Goal: Information Seeking & Learning: Find specific fact

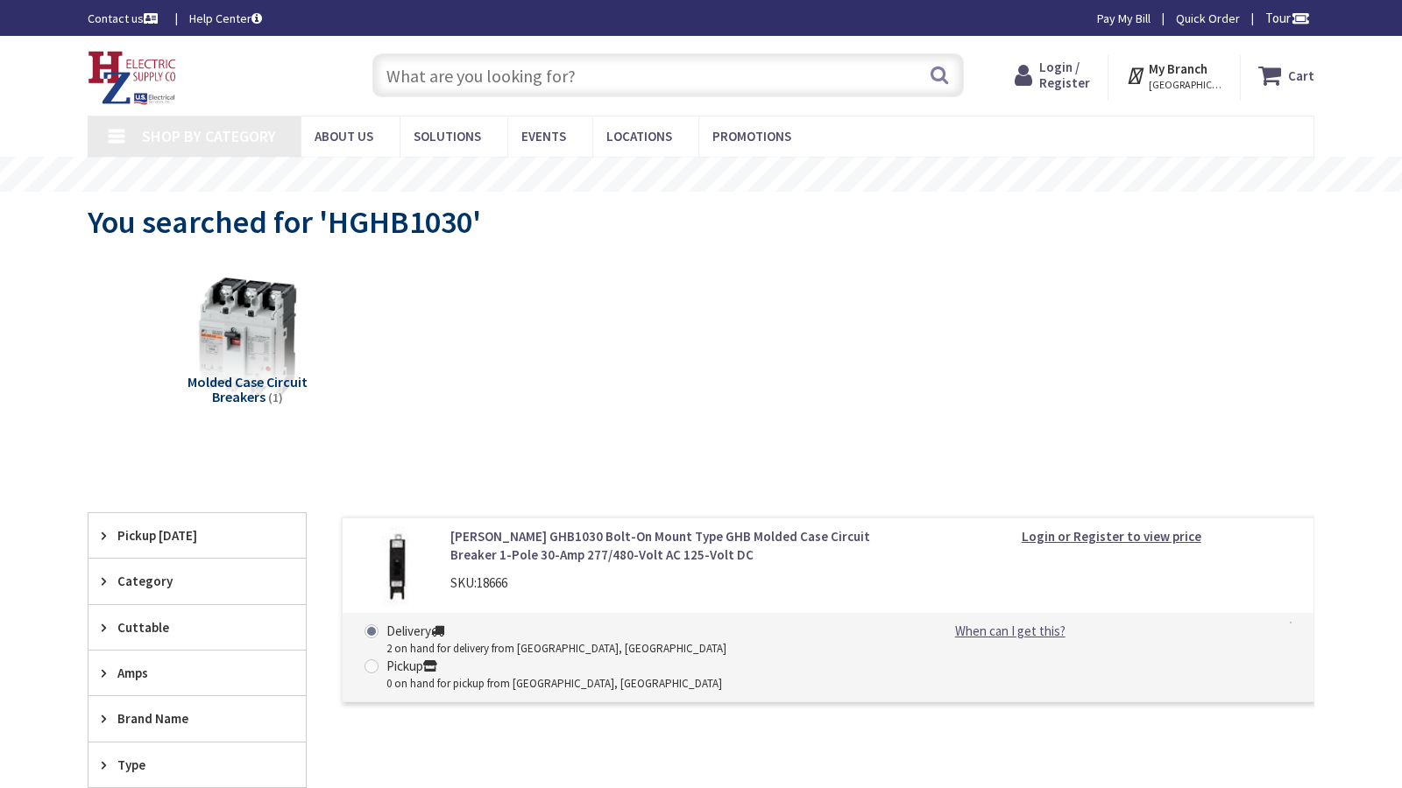
type input "State St, Lawrence, MA 01843, USA"
